Goal: Transaction & Acquisition: Purchase product/service

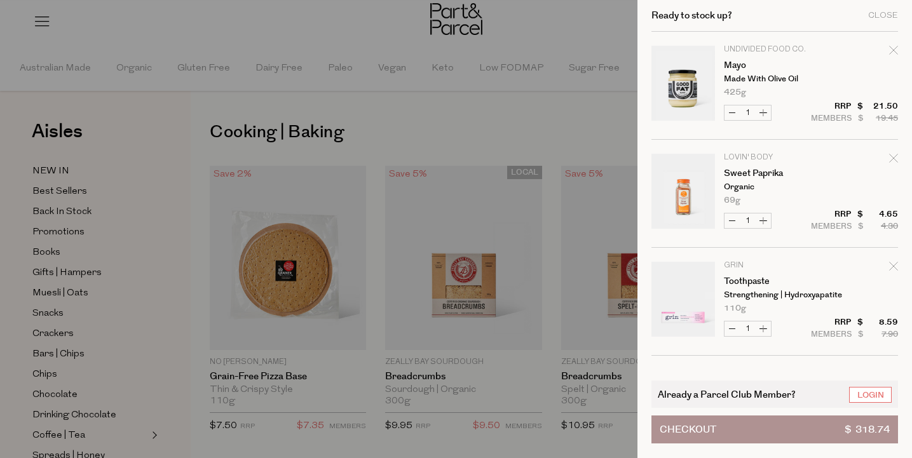
scroll to position [78, 0]
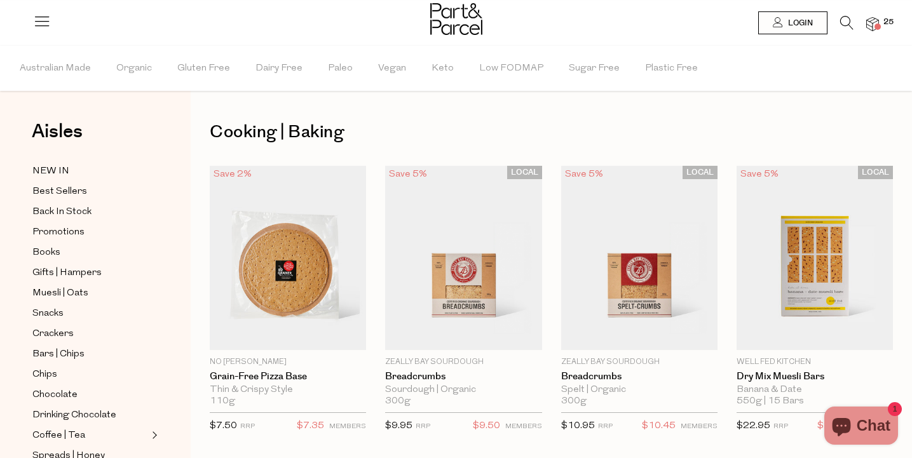
click at [876, 22] on img at bounding box center [872, 24] width 13 height 15
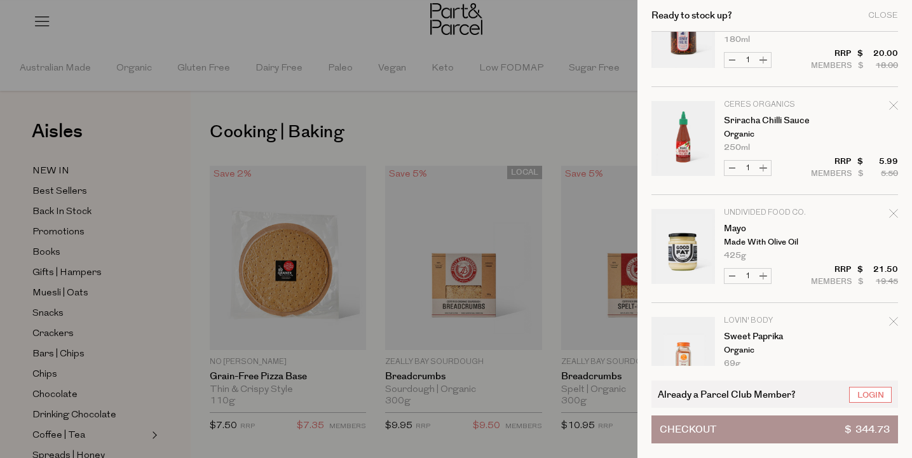
scroll to position [55, 0]
click at [480, 32] on div at bounding box center [456, 229] width 912 height 458
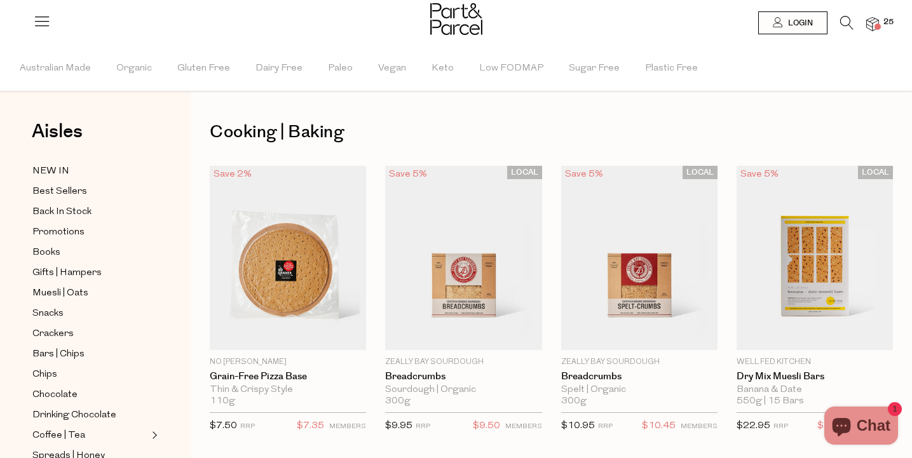
click at [466, 26] on img at bounding box center [456, 19] width 52 height 32
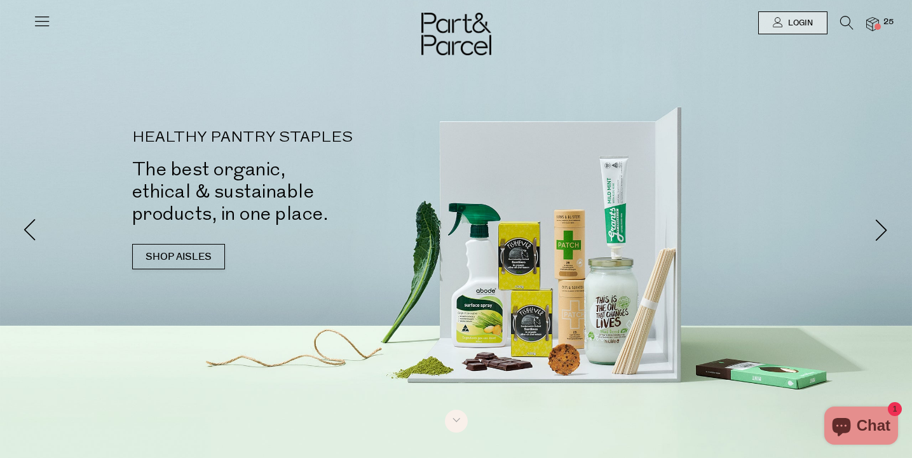
scroll to position [5, 0]
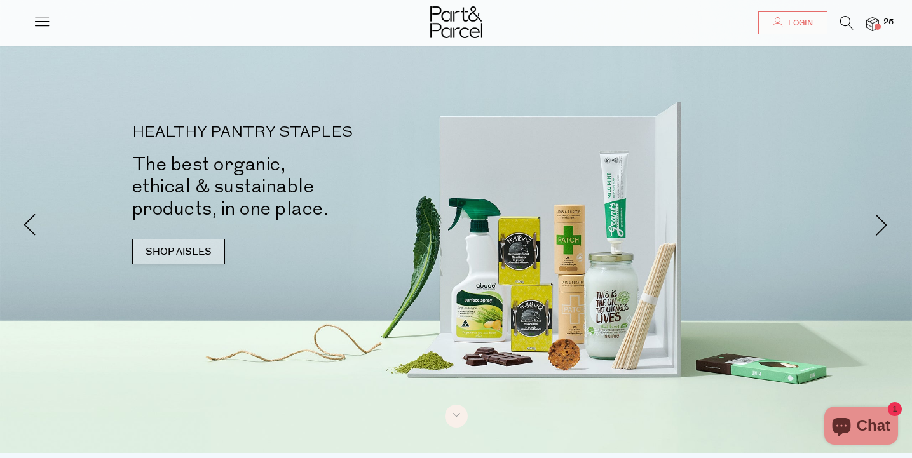
click at [206, 254] on link "SHOP AISLES" at bounding box center [178, 251] width 93 height 25
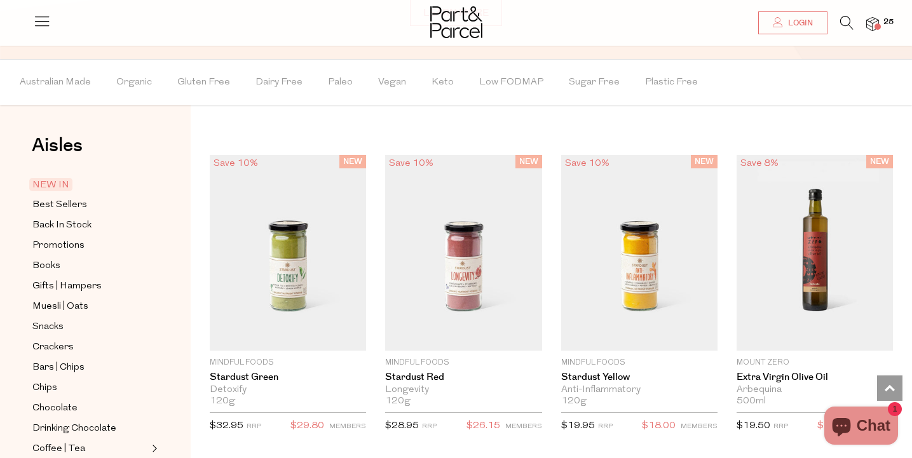
scroll to position [961, 0]
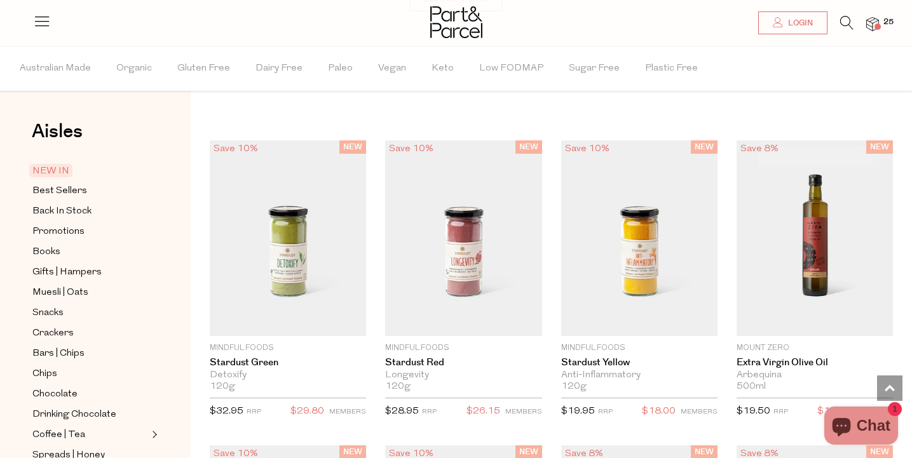
click at [143, 71] on span "Organic" at bounding box center [134, 68] width 36 height 44
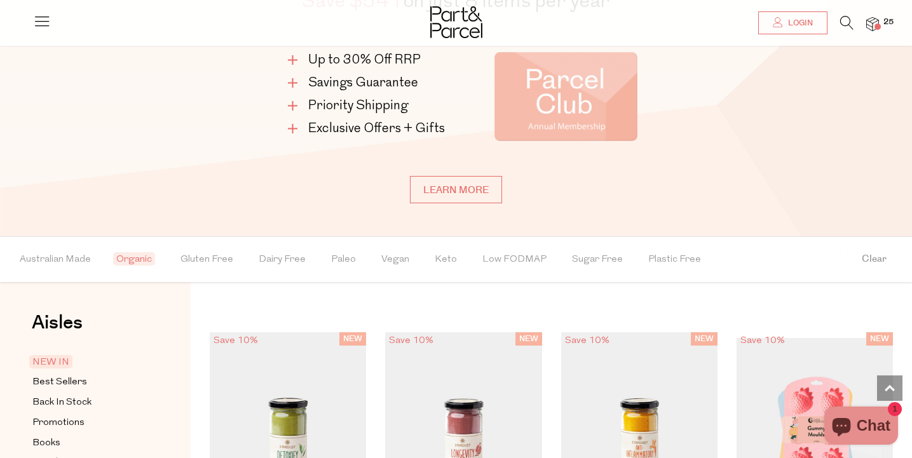
scroll to position [759, 0]
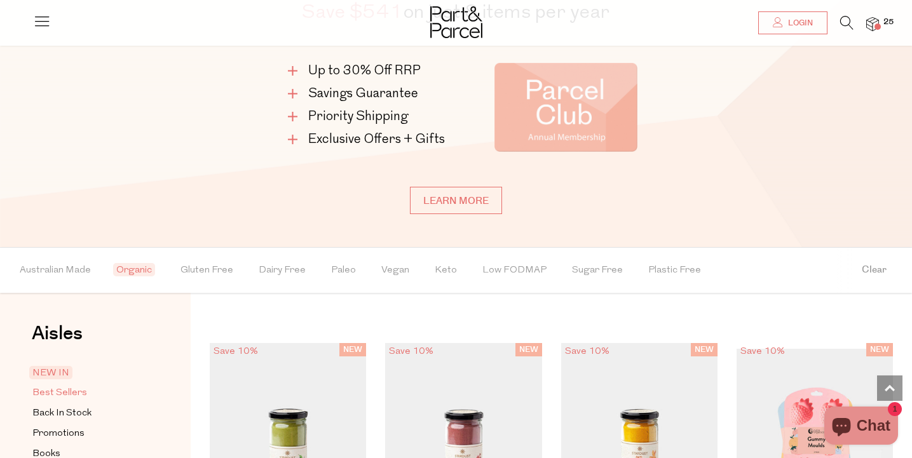
click at [62, 398] on span "Best Sellers" at bounding box center [59, 393] width 55 height 15
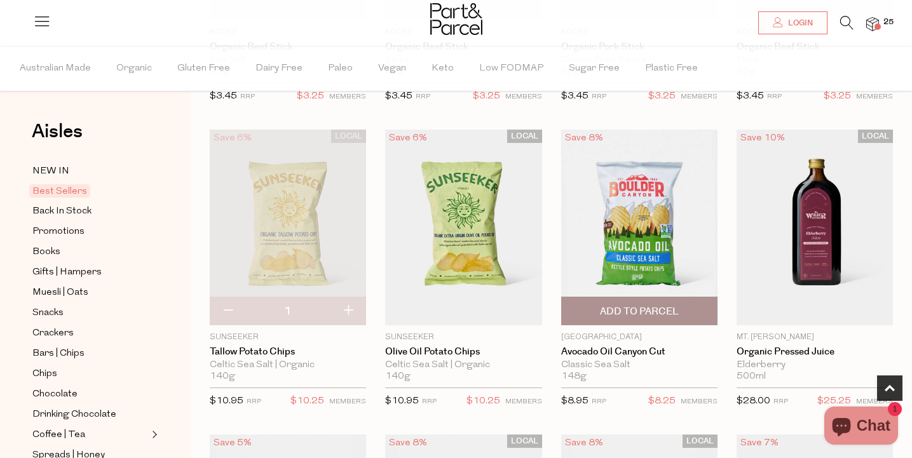
scroll to position [333, 0]
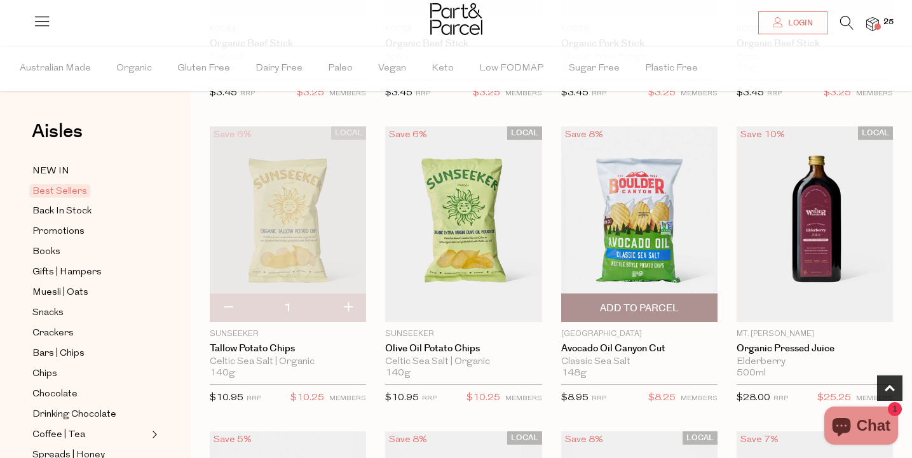
click at [693, 308] on span "Add To Parcel" at bounding box center [639, 307] width 149 height 27
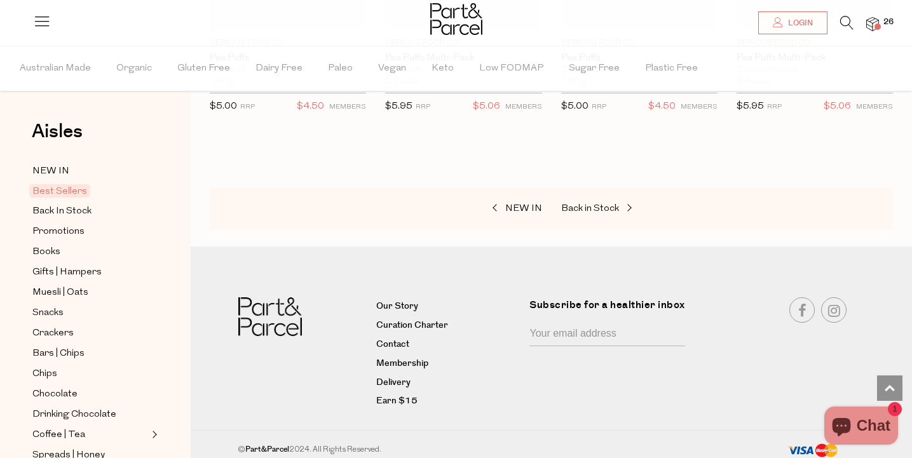
scroll to position [2980, 0]
click at [585, 205] on span "Back in Stock" at bounding box center [590, 210] width 58 height 10
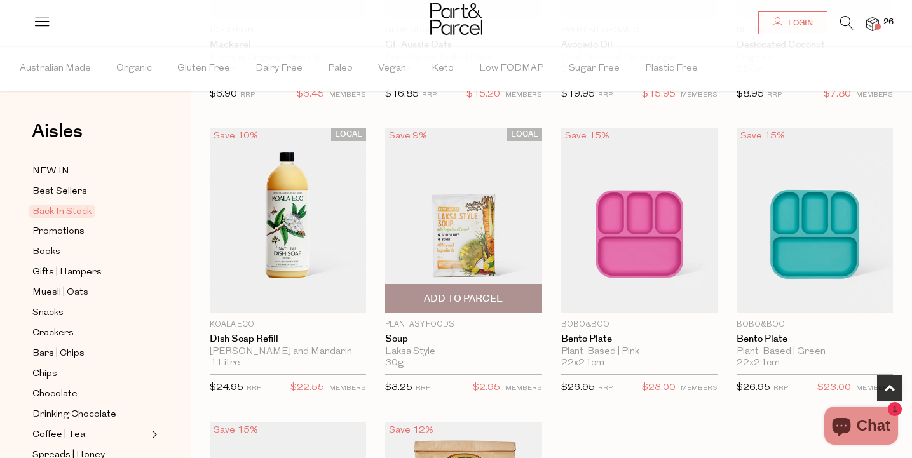
scroll to position [337, 0]
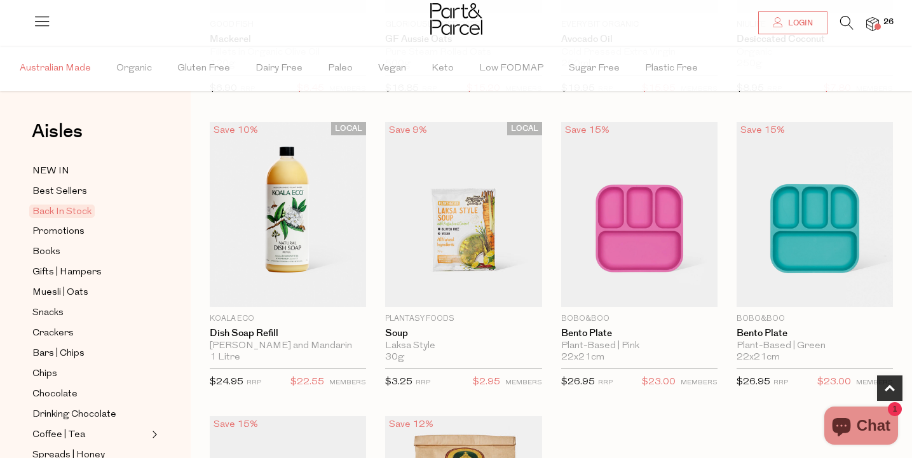
click at [76, 64] on span "Australian Made" at bounding box center [55, 68] width 71 height 44
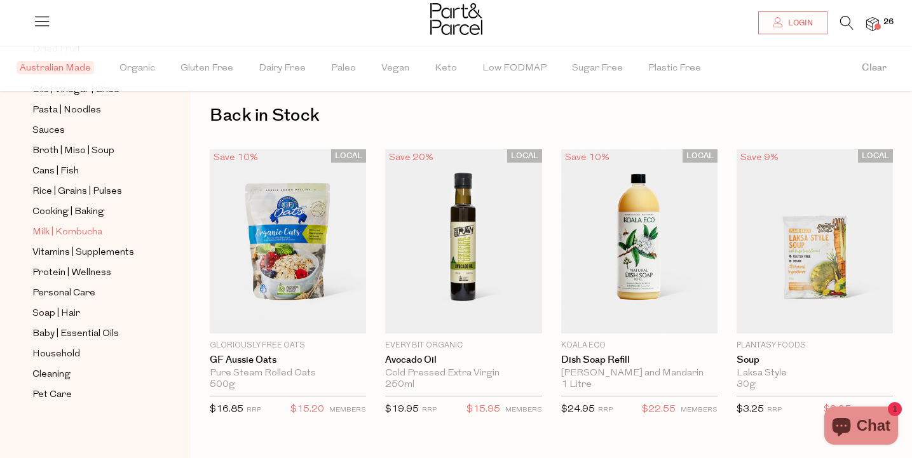
scroll to position [154, 0]
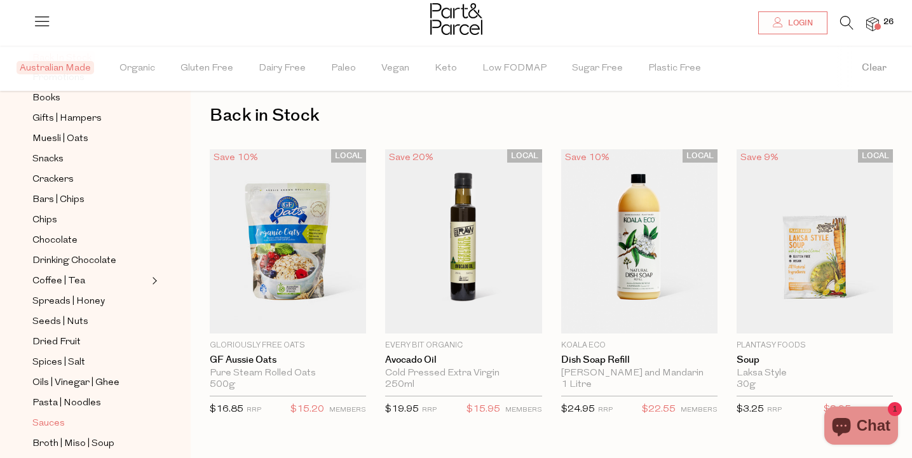
click at [46, 421] on span "Sauces" at bounding box center [48, 423] width 32 height 15
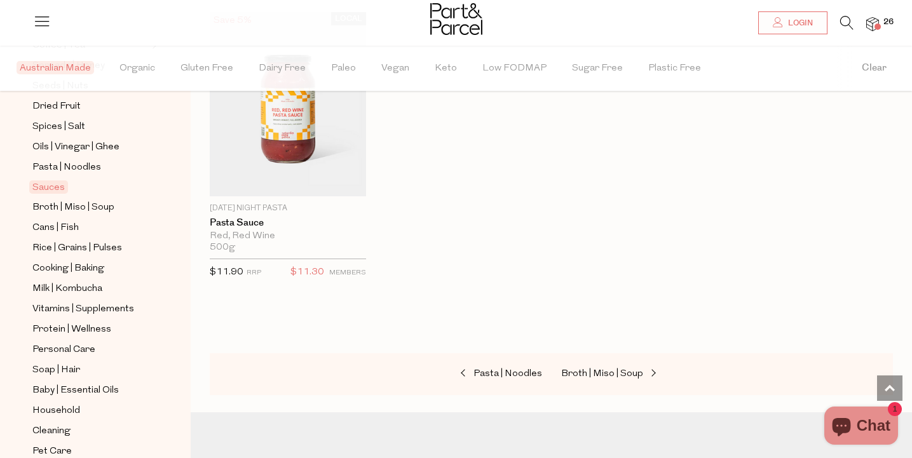
scroll to position [3411, 0]
click at [97, 209] on span "Broth | Miso | Soup" at bounding box center [73, 207] width 82 height 15
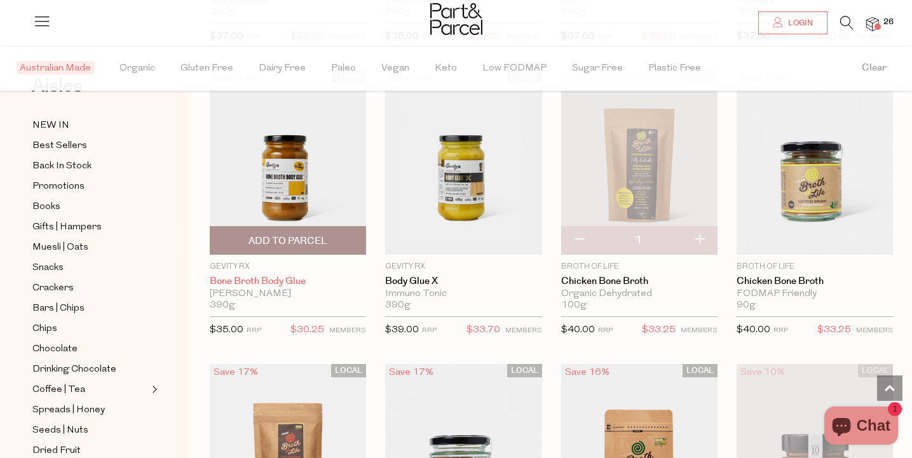
scroll to position [48, 0]
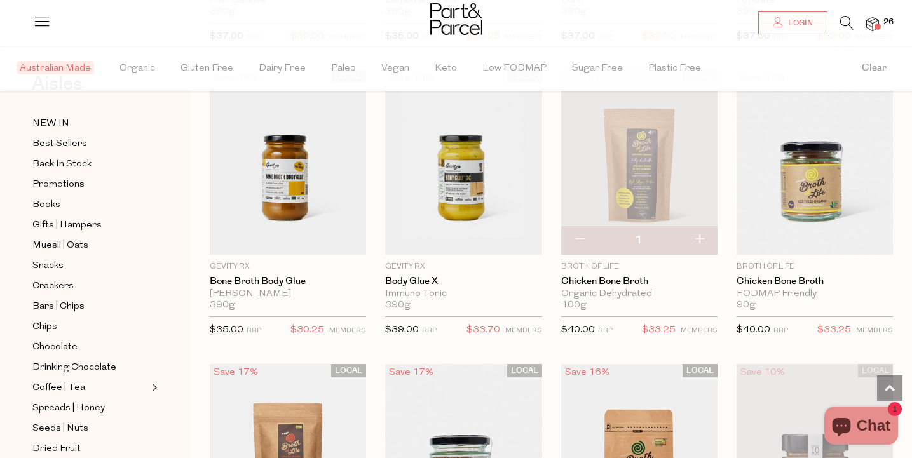
click at [579, 235] on button "button" at bounding box center [579, 240] width 36 height 28
type input "0"
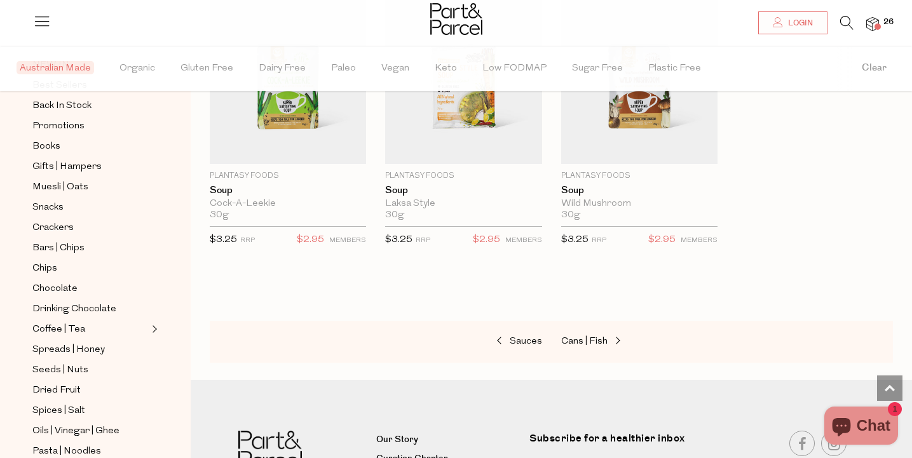
scroll to position [106, 0]
click at [74, 245] on span "Bars | Chips" at bounding box center [58, 248] width 52 height 15
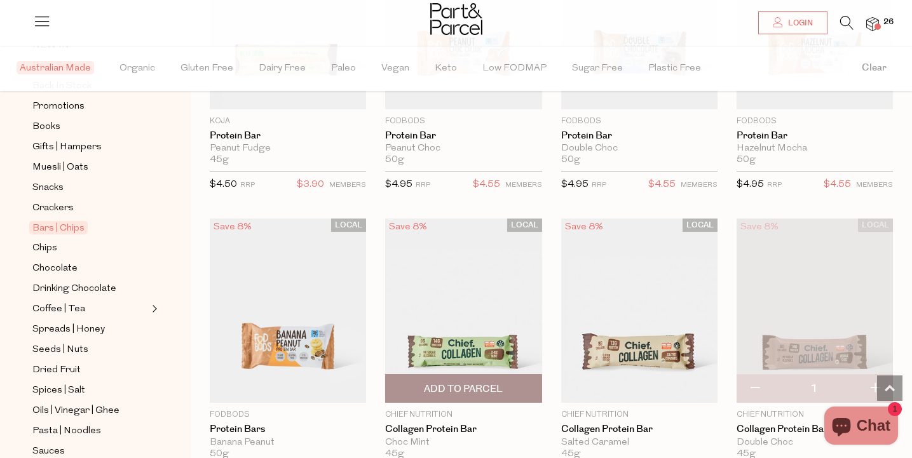
scroll to position [898, 0]
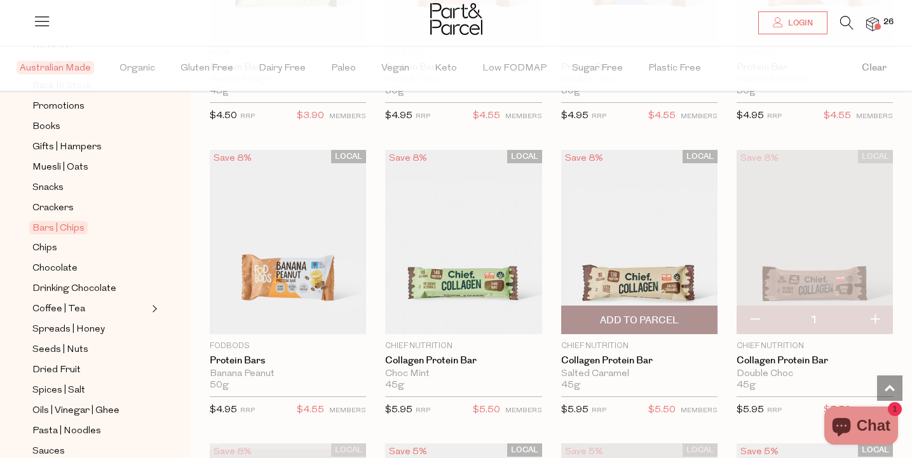
click at [698, 318] on span "Add To Parcel" at bounding box center [639, 319] width 149 height 27
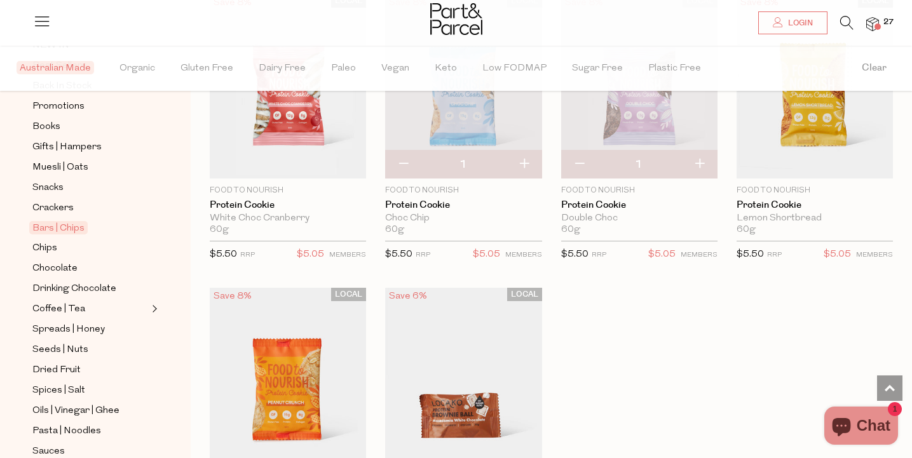
scroll to position [3454, 0]
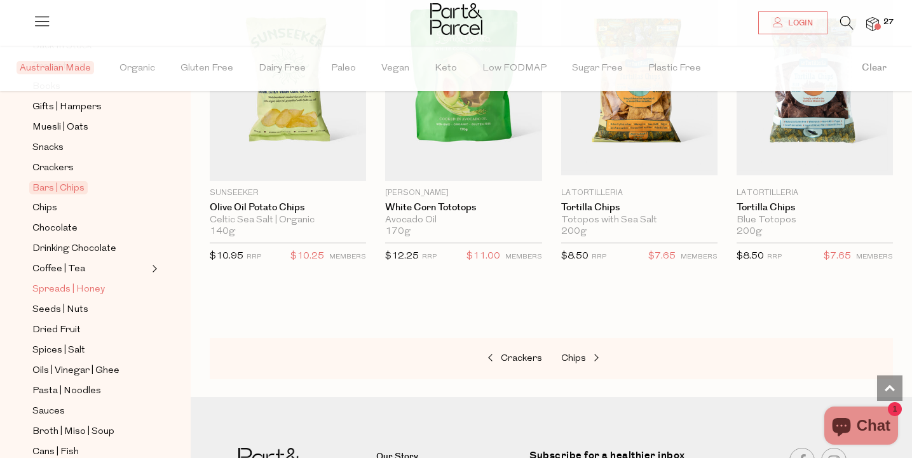
scroll to position [169, 0]
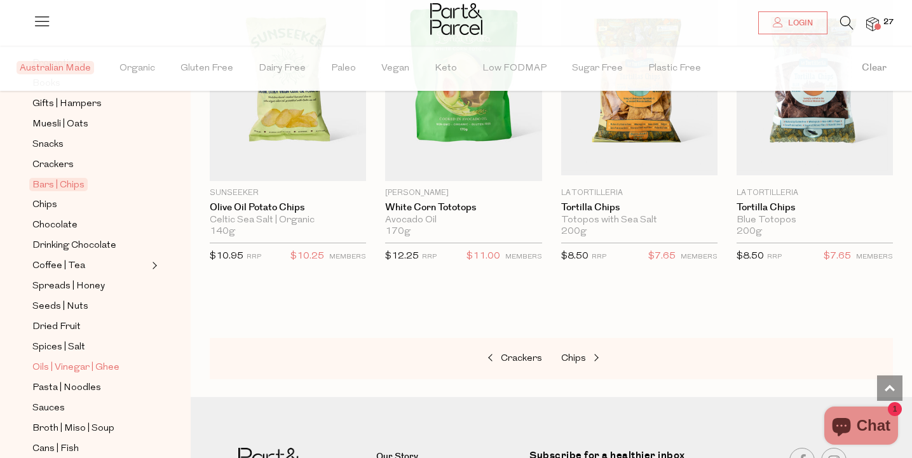
click at [61, 363] on span "Oils | Vinegar | Ghee" at bounding box center [75, 367] width 87 height 15
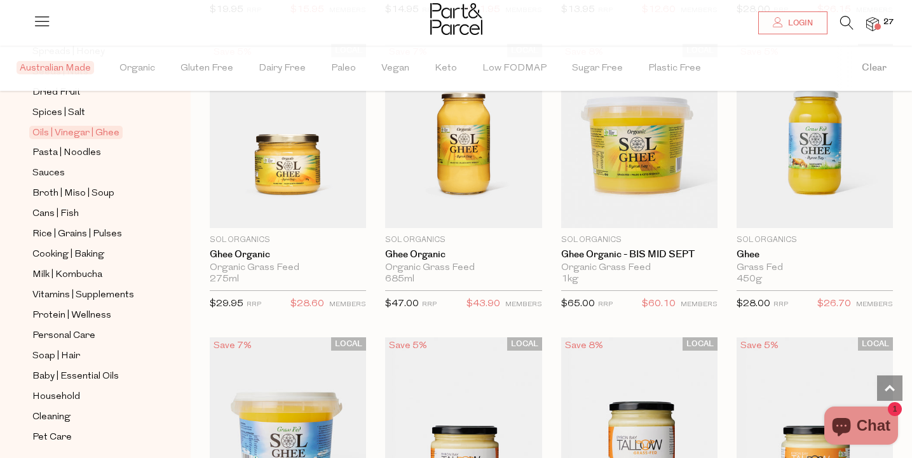
scroll to position [404, 0]
click at [109, 290] on span "Vitamins | Supplements" at bounding box center [83, 295] width 102 height 15
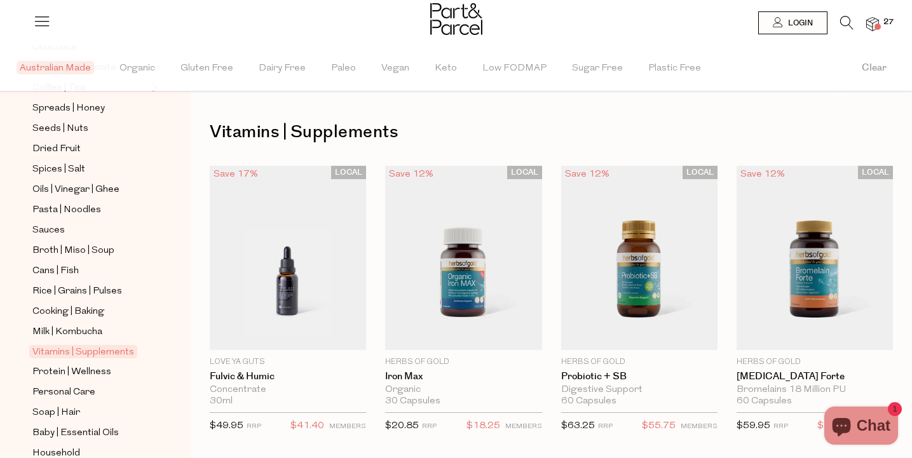
scroll to position [372, 0]
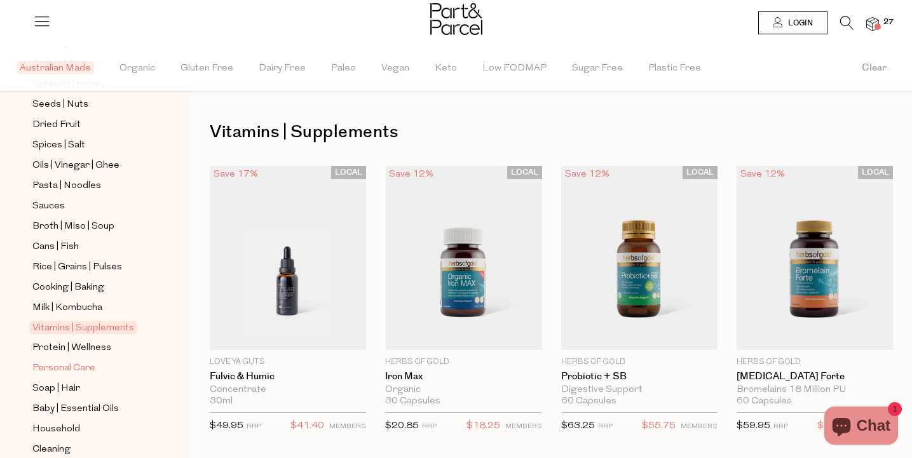
click at [85, 370] on span "Personal Care" at bounding box center [63, 368] width 63 height 15
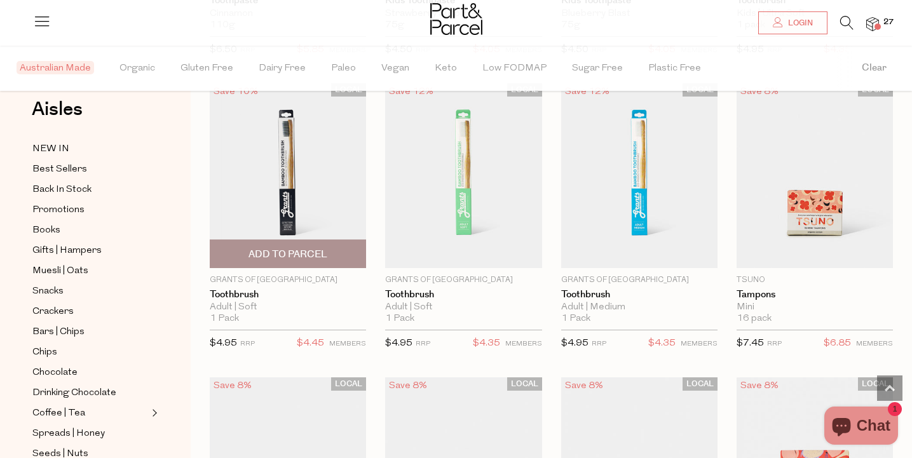
scroll to position [1518, 0]
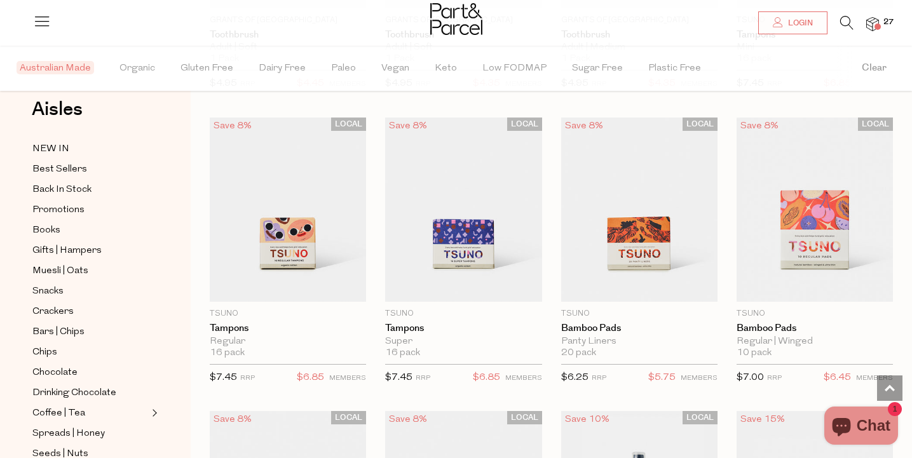
click at [864, 27] on li "27" at bounding box center [865, 24] width 25 height 17
click at [874, 27] on span at bounding box center [877, 27] width 6 height 6
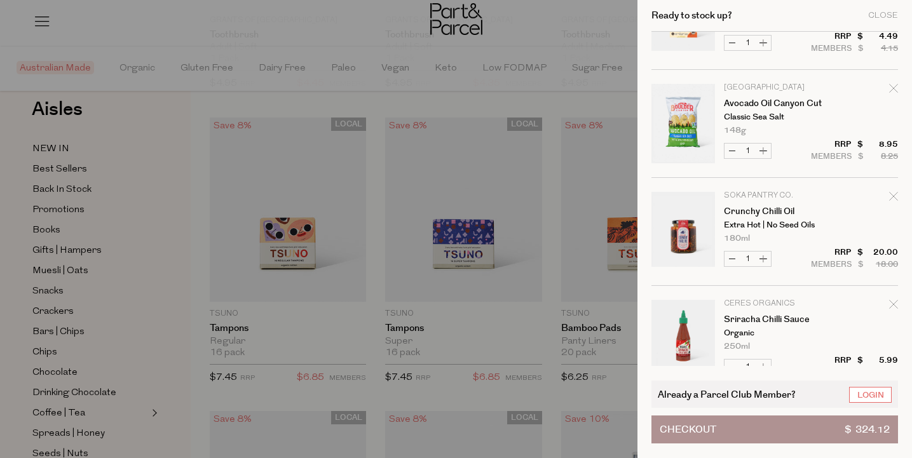
scroll to position [383, 0]
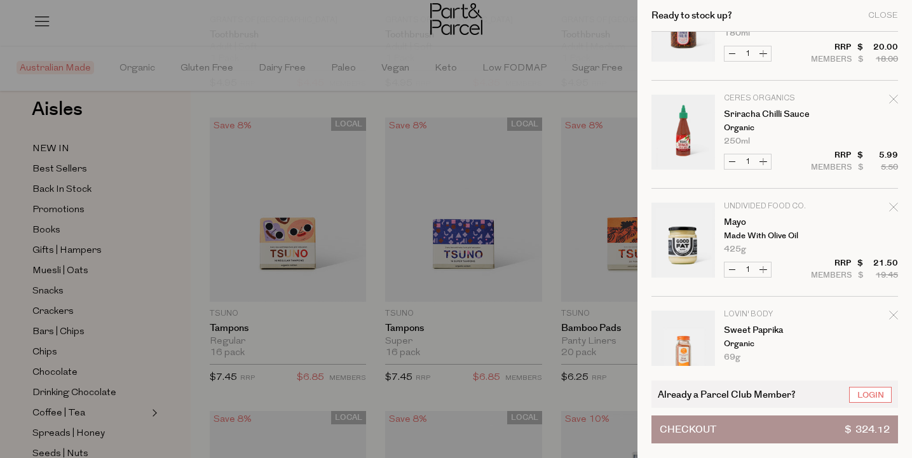
click at [893, 100] on icon "Remove Sriracha Chilli Sauce" at bounding box center [893, 99] width 9 height 9
type input "Add Membership"
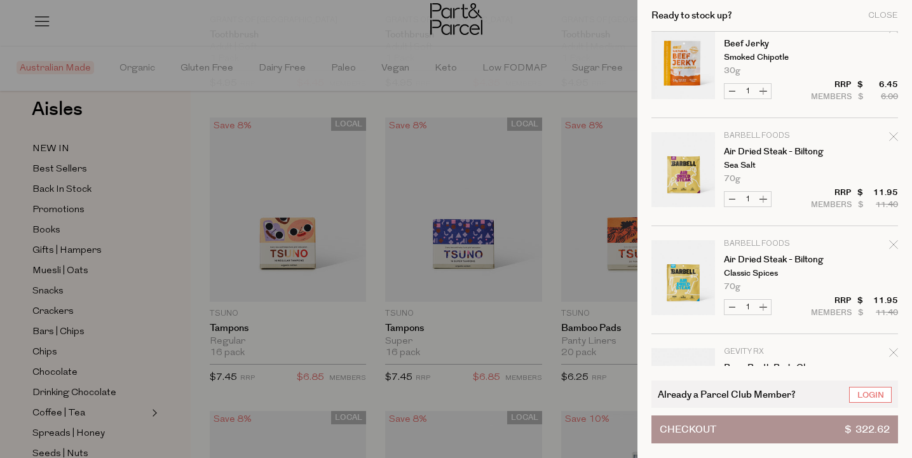
scroll to position [1005, 0]
click at [892, 136] on icon "Remove Air Dried Steak - Biltong" at bounding box center [893, 136] width 8 height 8
type input "Add Membership"
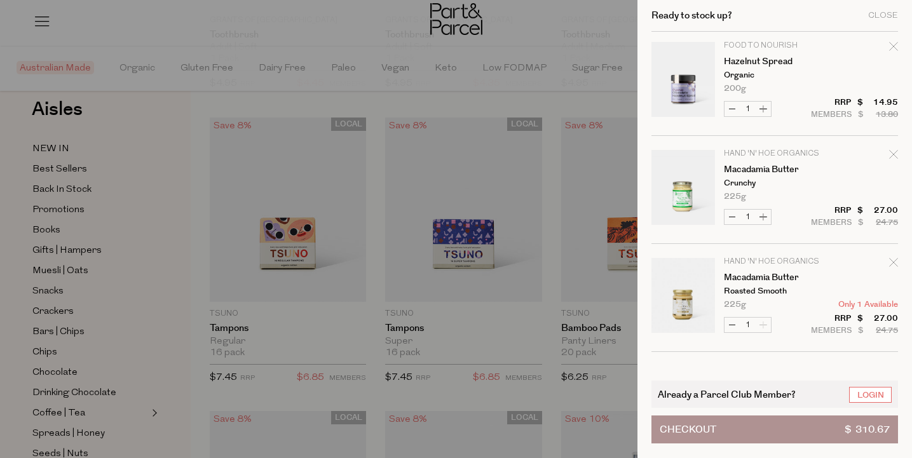
scroll to position [1300, 0]
click at [891, 155] on icon "Remove Macadamia Butter" at bounding box center [893, 155] width 8 height 8
type input "Add Membership"
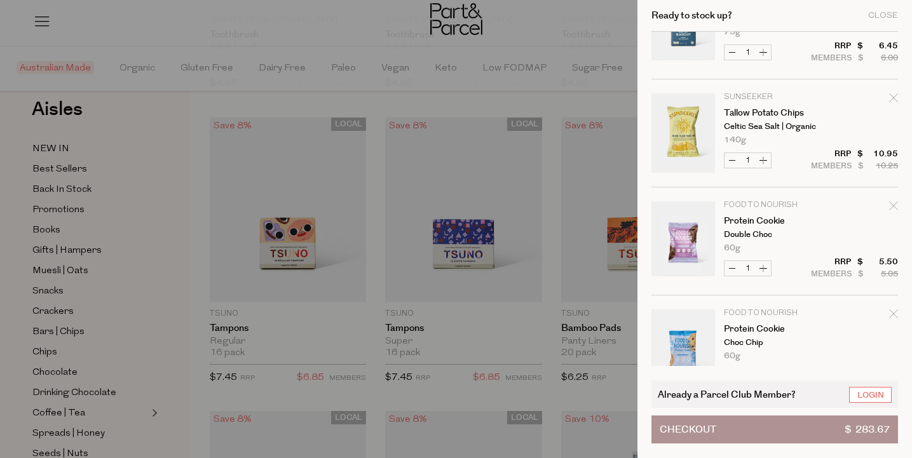
scroll to position [1699, 0]
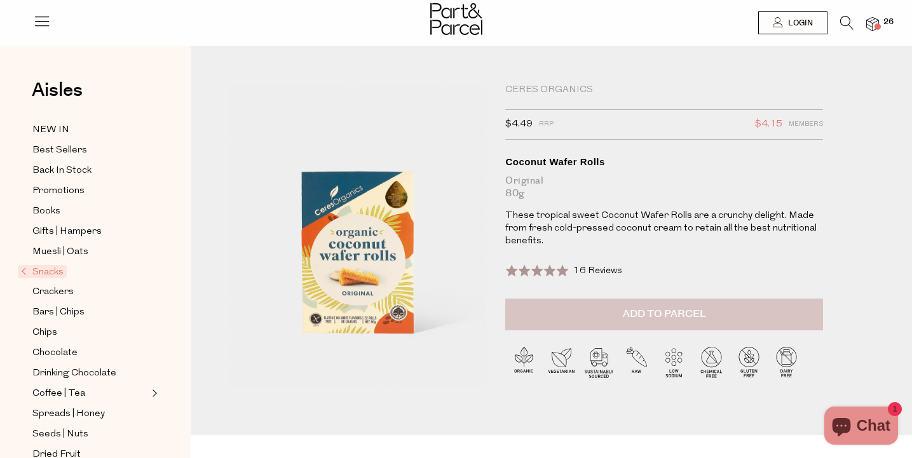
click at [583, 321] on button "Add to Parcel" at bounding box center [664, 315] width 318 height 32
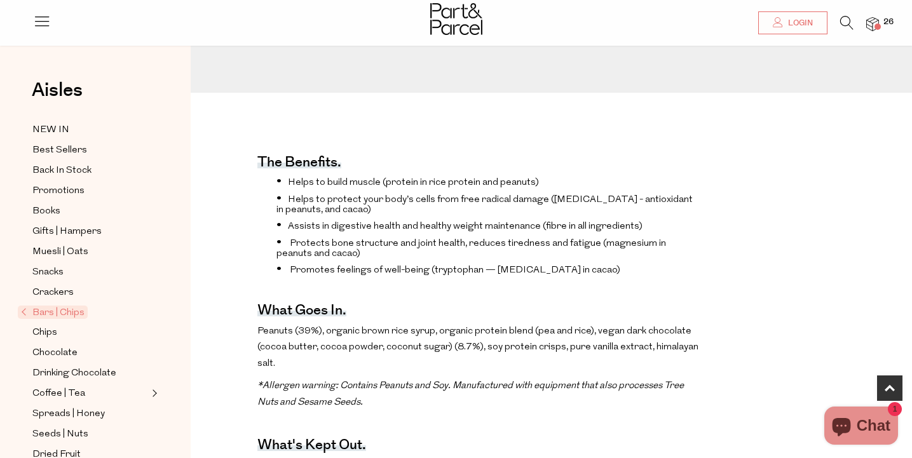
scroll to position [391, 0]
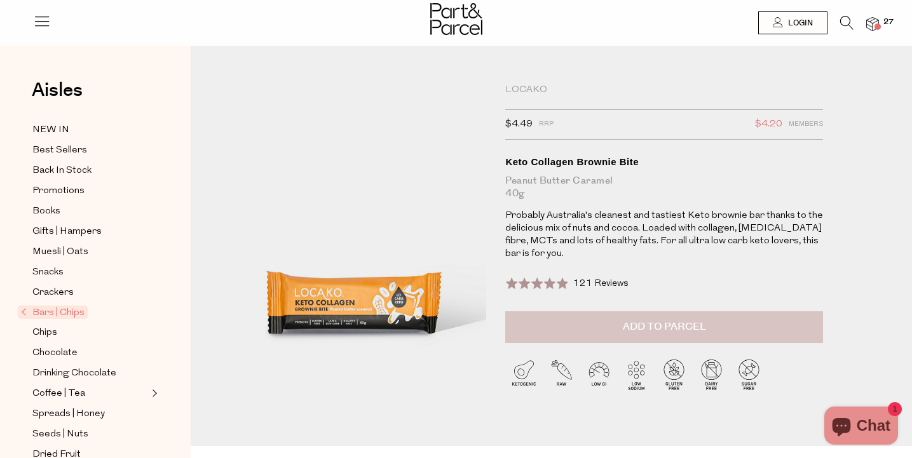
click at [642, 323] on span "Add to Parcel" at bounding box center [664, 327] width 83 height 15
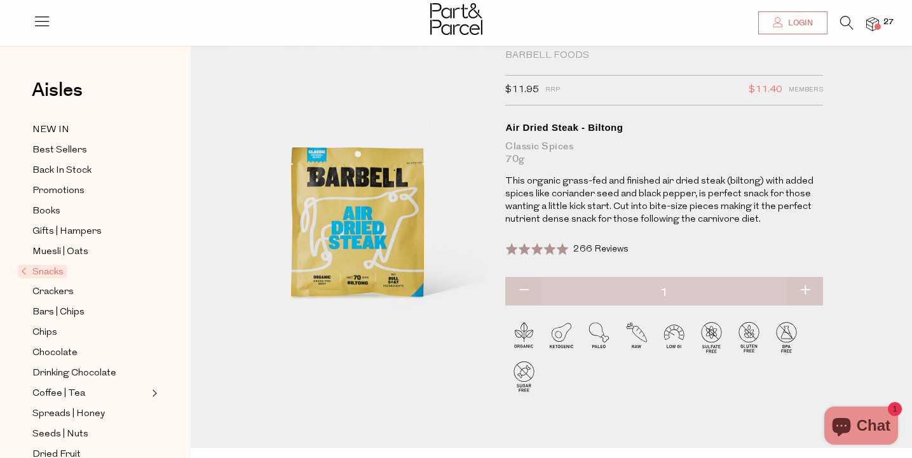
scroll to position [35, 0]
click at [554, 247] on span at bounding box center [536, 250] width 63 height 13
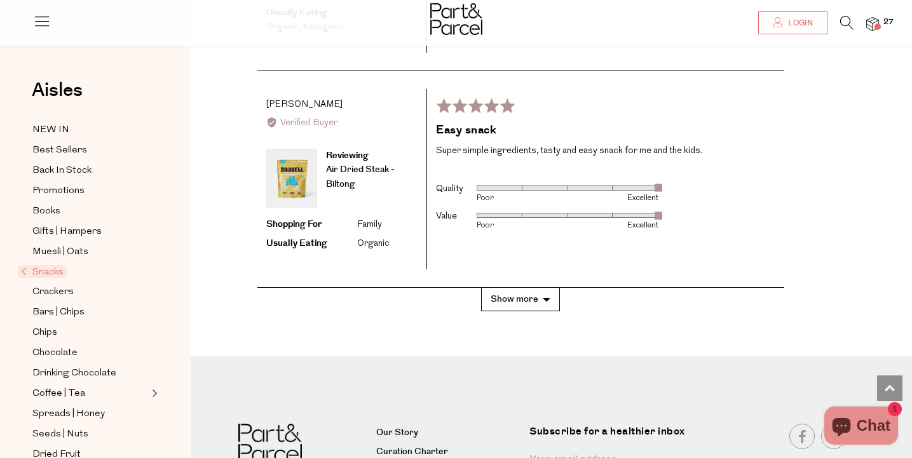
scroll to position [2865, 0]
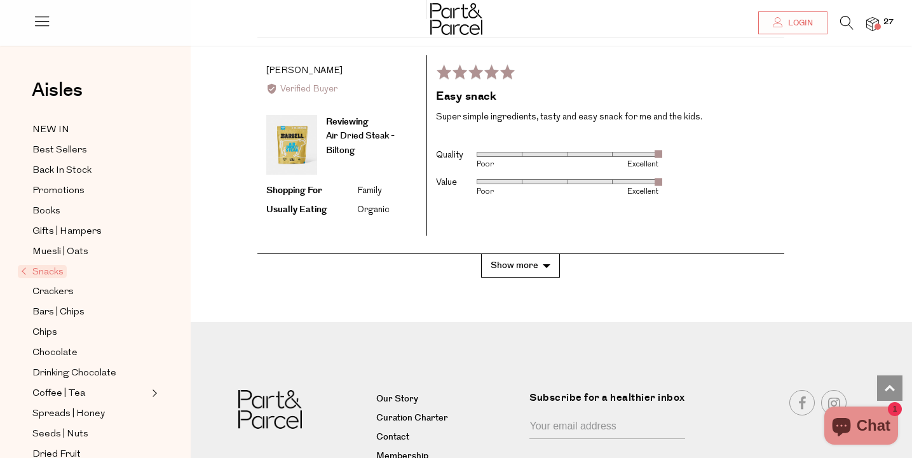
click at [874, 31] on img at bounding box center [872, 24] width 13 height 15
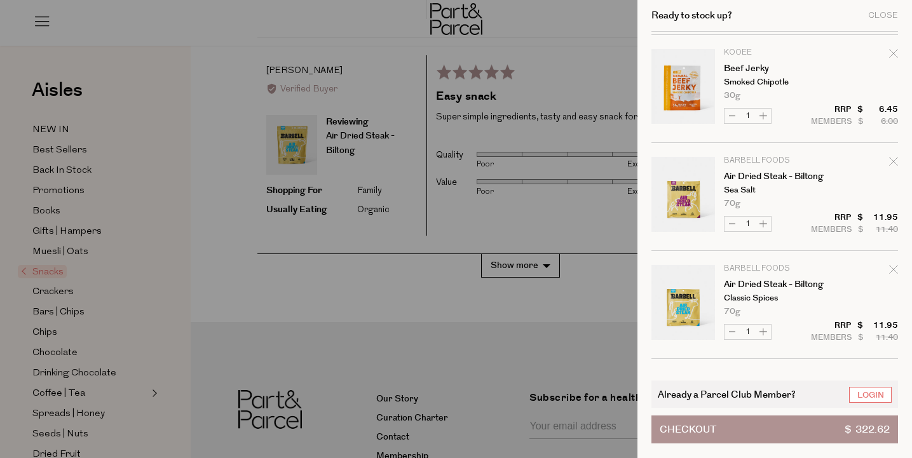
scroll to position [994, 0]
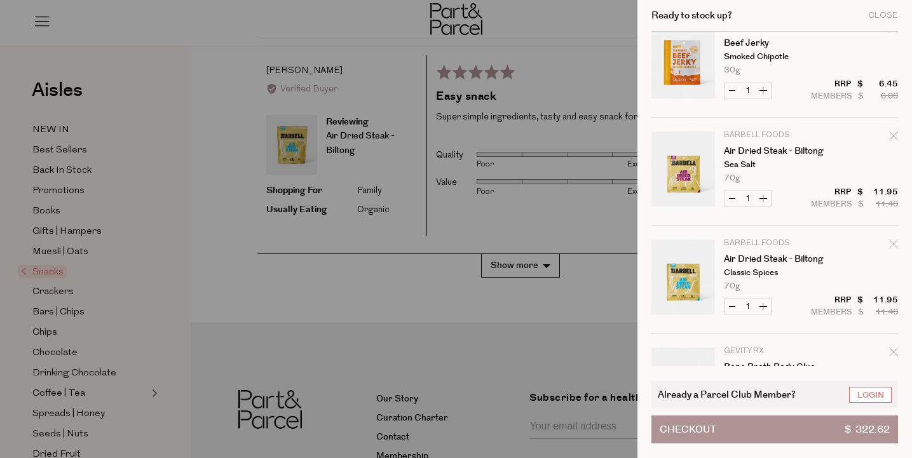
click at [767, 308] on button "Increase Air Dried Steak - Biltong" at bounding box center [763, 306] width 15 height 15
type input "2"
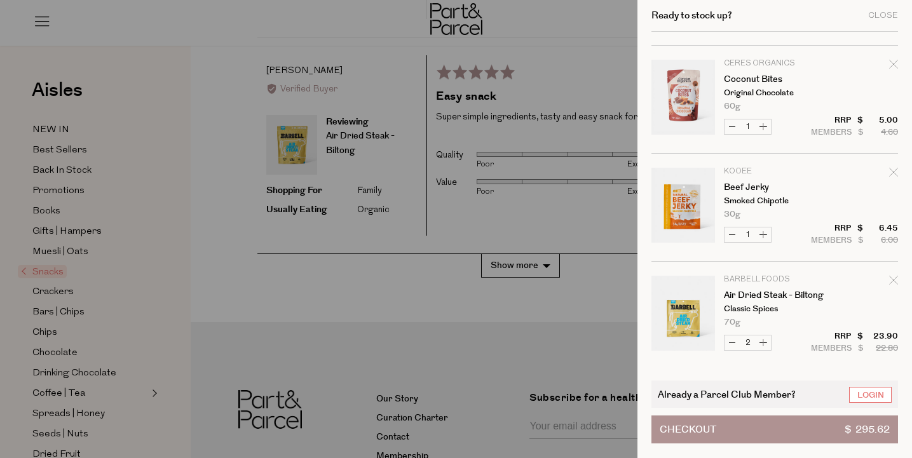
scroll to position [876, 0]
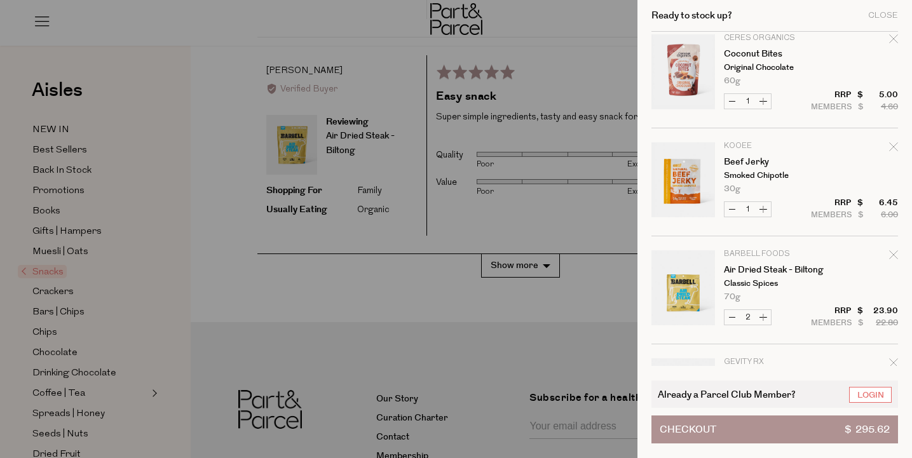
click at [692, 178] on link "Your cart" at bounding box center [683, 181] width 64 height 79
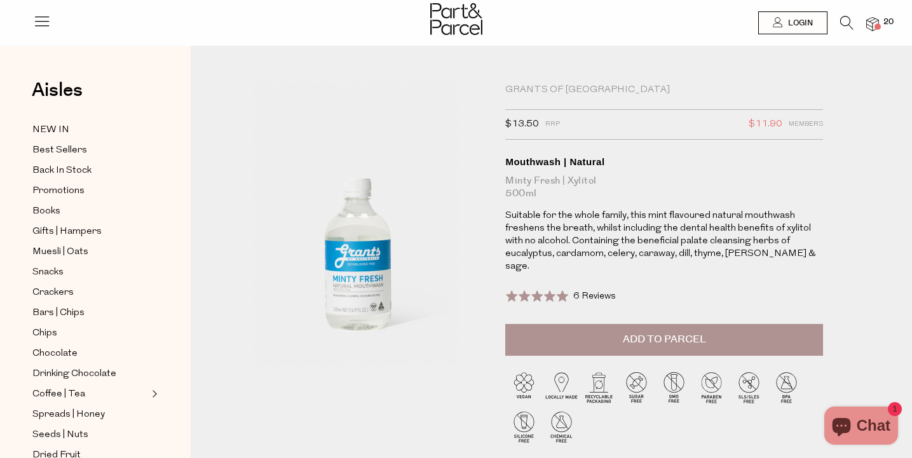
scroll to position [4, 0]
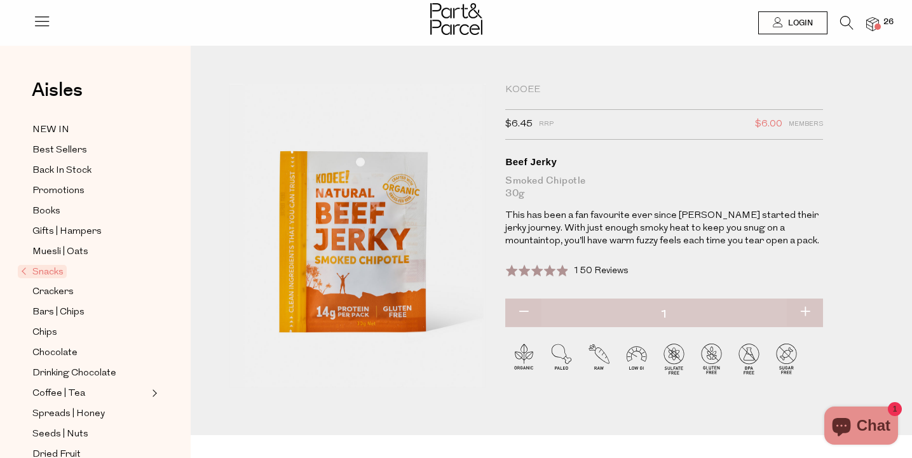
click at [577, 268] on span "150 Reviews" at bounding box center [600, 271] width 55 height 10
click at [808, 315] on button "button" at bounding box center [805, 313] width 36 height 28
type input "2"
click at [878, 24] on span at bounding box center [877, 27] width 6 height 6
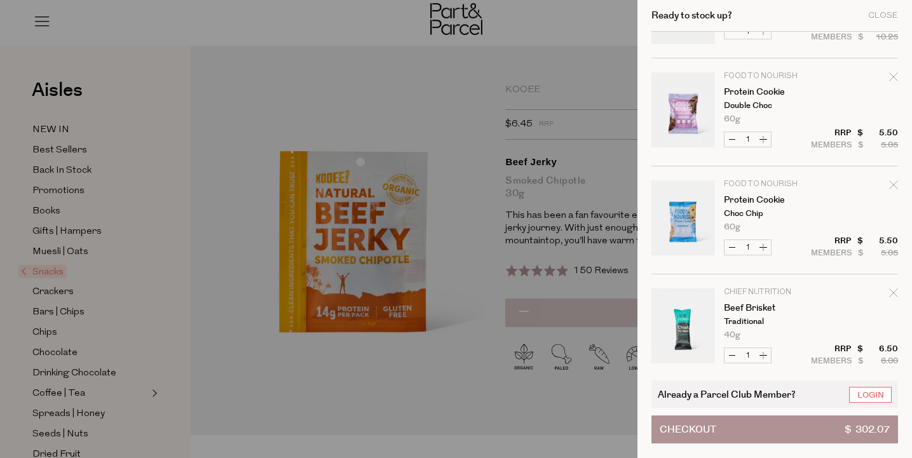
scroll to position [1810, 0]
click at [893, 184] on icon "Remove Protein Cookie" at bounding box center [893, 184] width 9 height 9
type input "Add Membership"
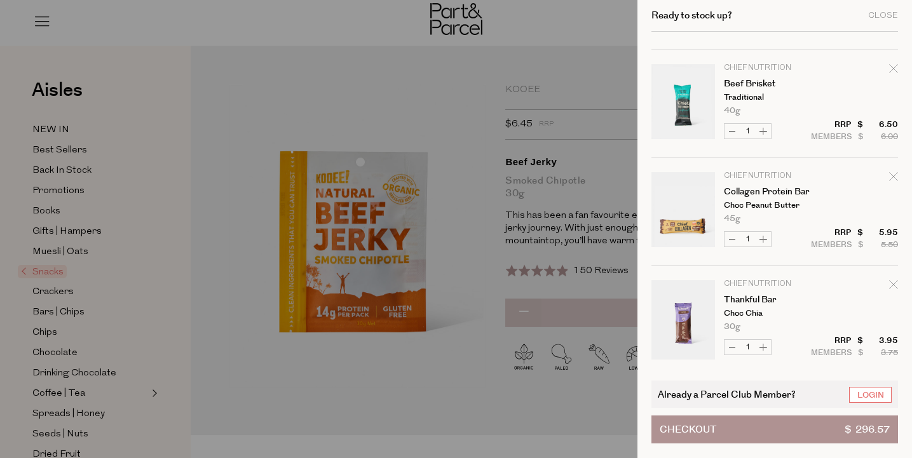
scroll to position [1963, 0]
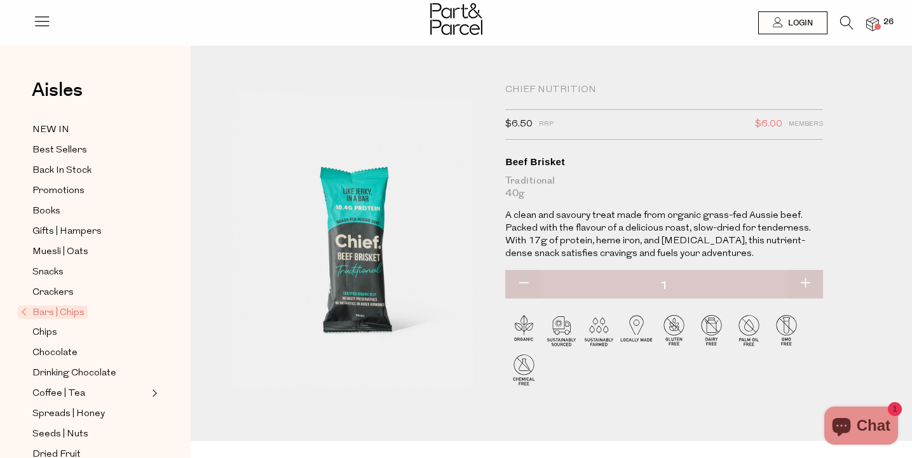
click at [567, 89] on div "Chief Nutrition" at bounding box center [664, 90] width 318 height 13
click at [845, 22] on icon at bounding box center [846, 23] width 13 height 14
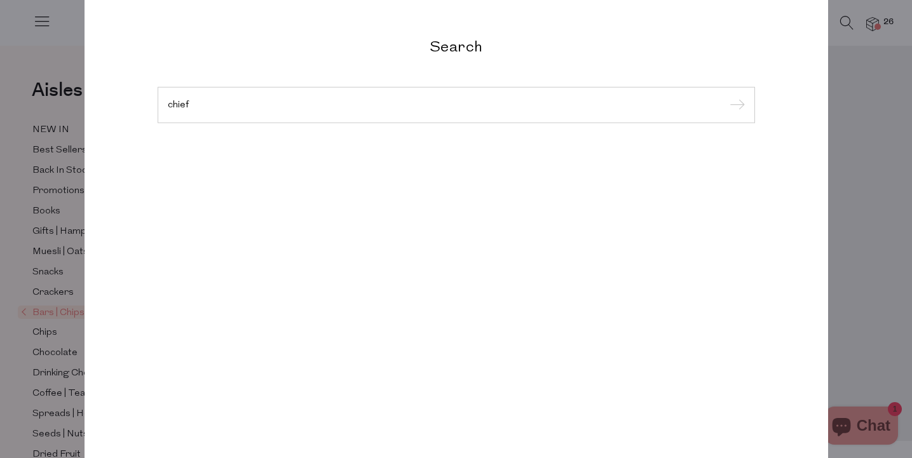
type input "chief"
click at [735, 115] on input "submit" at bounding box center [735, 105] width 19 height 19
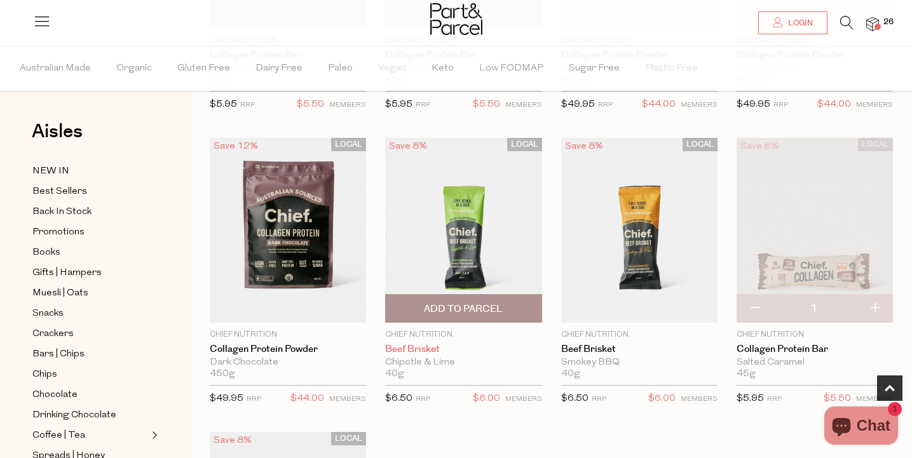
scroll to position [420, 0]
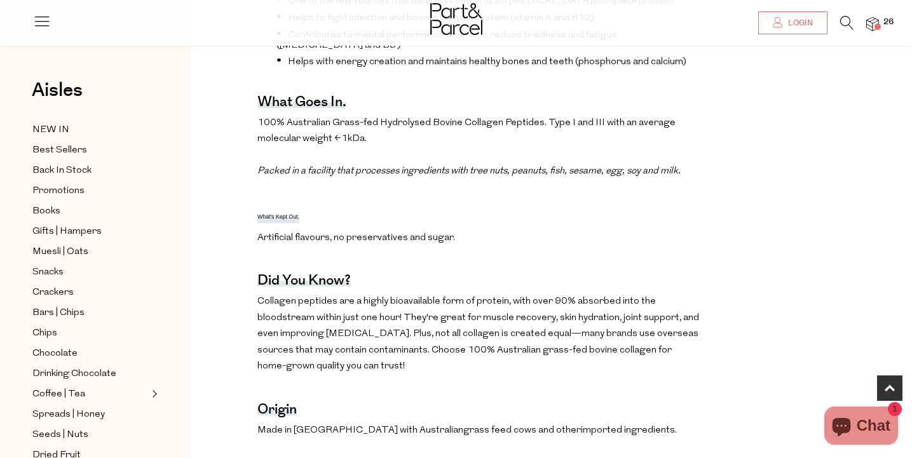
scroll to position [599, 0]
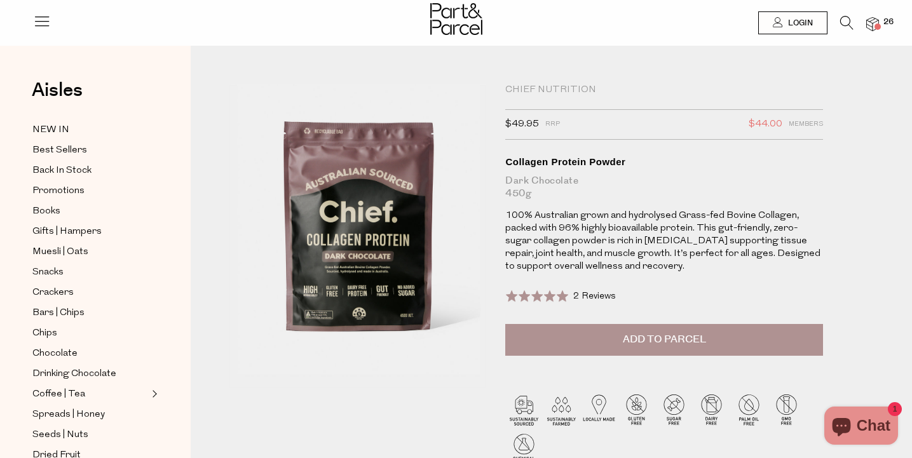
click at [842, 24] on icon at bounding box center [846, 23] width 13 height 14
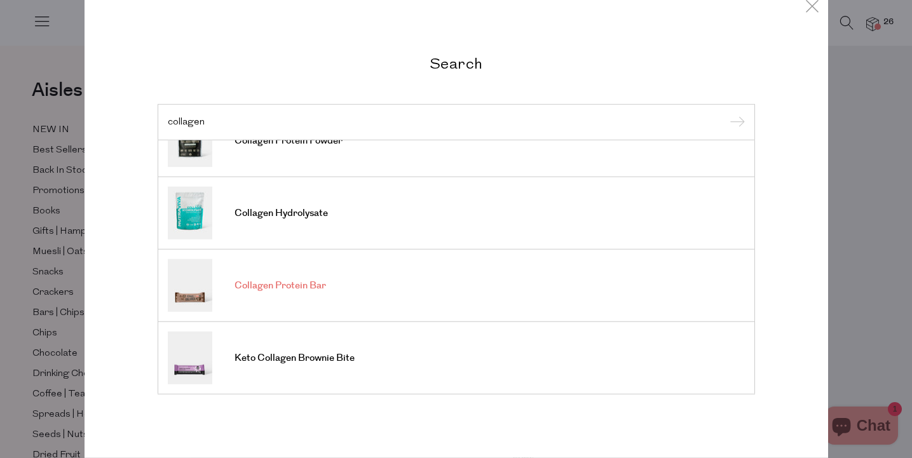
scroll to position [5, 0]
type input "collagen"
click at [322, 213] on span "Collagen Hydrolysate" at bounding box center [280, 213] width 93 height 13
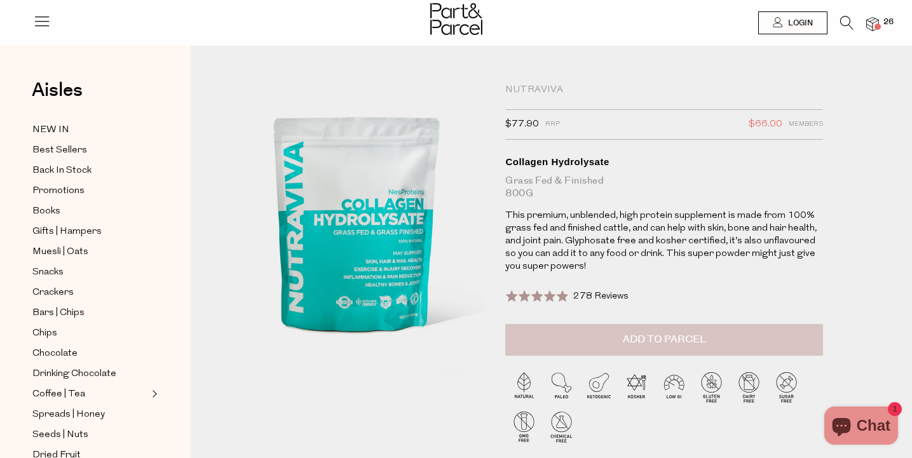
click at [616, 334] on button "Add to Parcel" at bounding box center [664, 340] width 318 height 32
click at [521, 341] on button "button" at bounding box center [523, 338] width 36 height 28
type input "0"
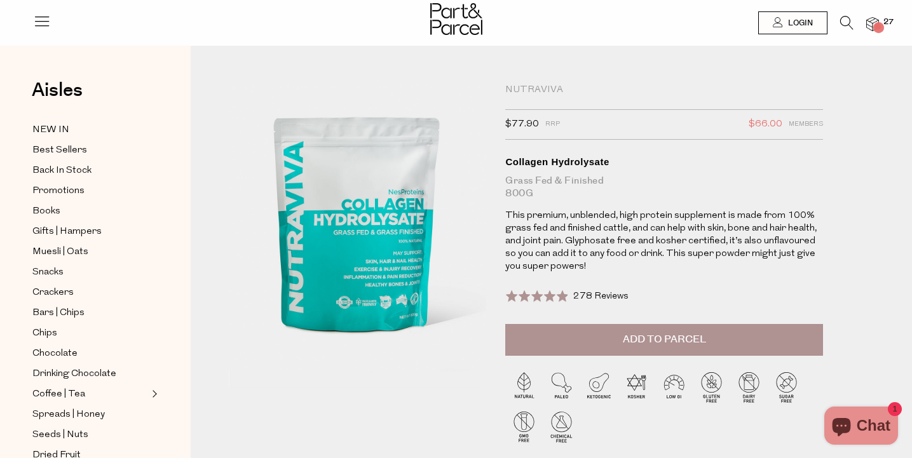
click at [876, 25] on span at bounding box center [877, 27] width 6 height 6
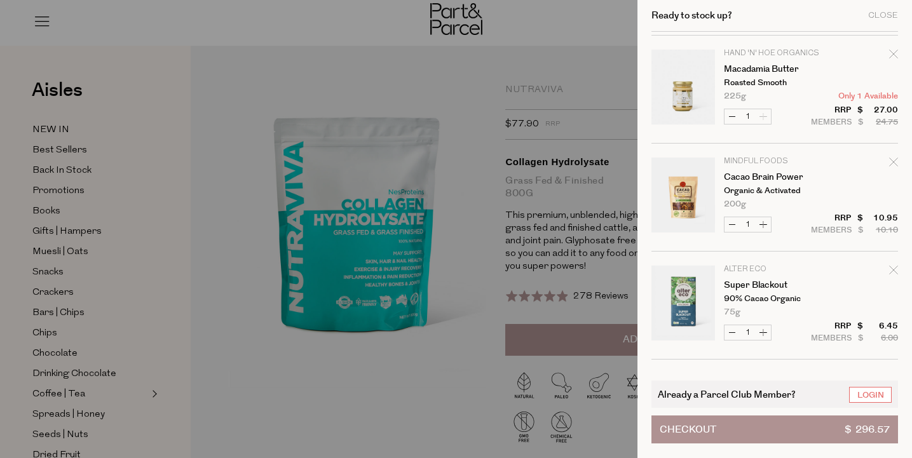
scroll to position [1399, 0]
